Goal: Transaction & Acquisition: Purchase product/service

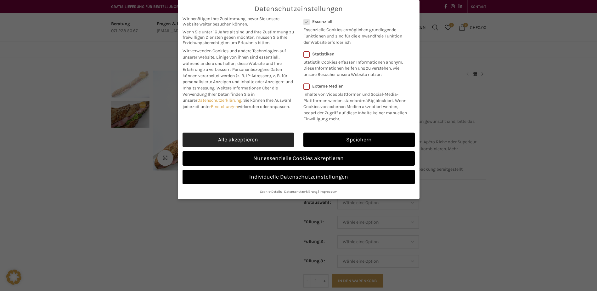
click at [239, 135] on link "Alle akzeptieren" at bounding box center [237, 139] width 111 height 14
checkbox input "true"
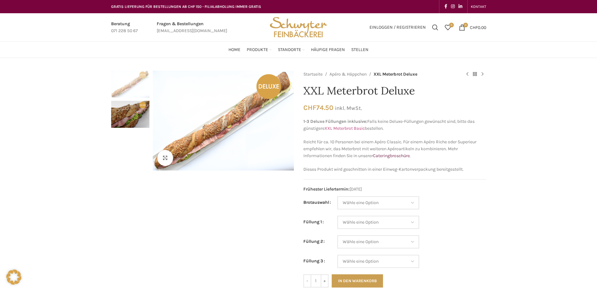
click at [352, 129] on link "XXL Meterbrot Basic" at bounding box center [344, 127] width 40 height 5
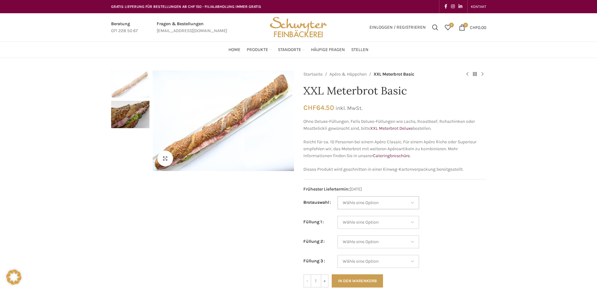
click at [381, 203] on select "Wähle eine Option Baguette Paillasse dunkel Paillasse knusper (Bild) Laugenbagu…" at bounding box center [378, 202] width 82 height 13
click at [337, 196] on select "Wähle eine Option Baguette Paillasse dunkel Paillasse knusper (Bild) Laugenbagu…" at bounding box center [378, 202] width 82 height 13
select select "Paillasse knusper (Bild)"
click at [403, 225] on select "Wähle eine Option Salami Schinken Fleischkäse Trutenschinken Appenzellerkäse Gr…" at bounding box center [378, 221] width 82 height 13
click at [471, 225] on td "Wähle eine Option Salami Schinken Fleischkäse Trutenschinken Appenzellerkäse Gr…" at bounding box center [411, 224] width 149 height 19
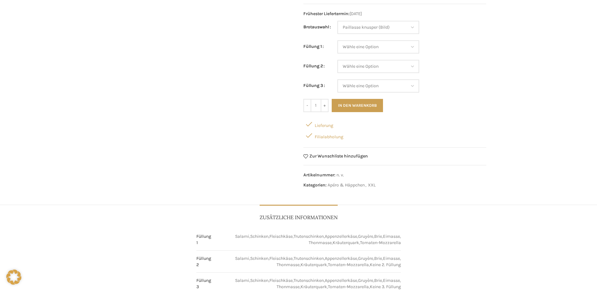
scroll to position [189, 0]
